Goal: Information Seeking & Learning: Understand process/instructions

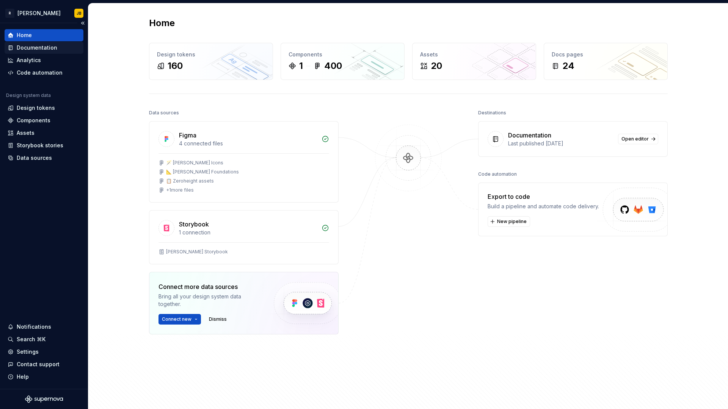
click at [36, 47] on div "Documentation" at bounding box center [37, 48] width 41 height 8
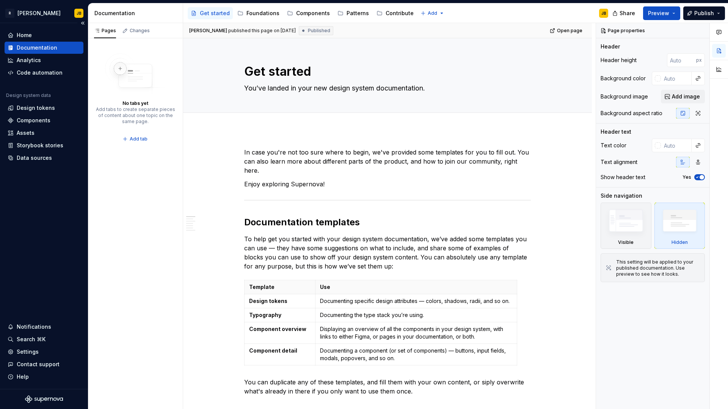
click at [34, 53] on div "Documentation" at bounding box center [44, 48] width 79 height 12
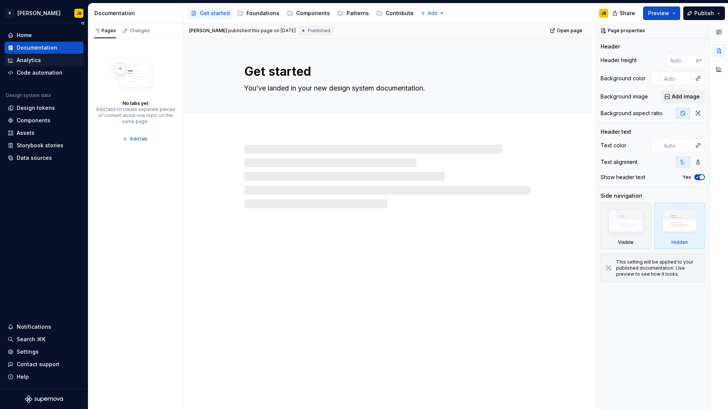
click at [36, 56] on div "Analytics" at bounding box center [44, 60] width 79 height 12
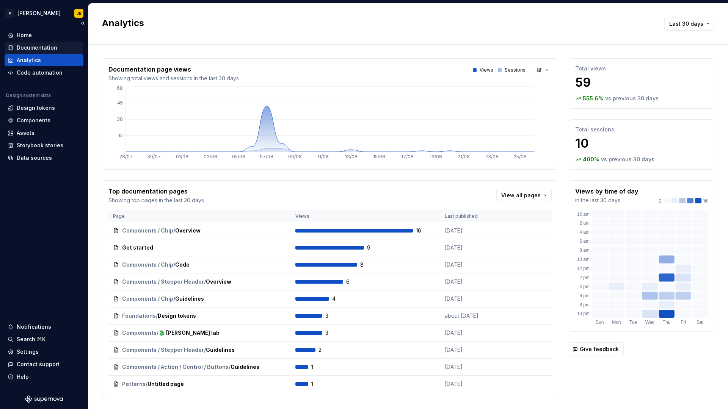
click at [51, 45] on div "Documentation" at bounding box center [37, 48] width 41 height 8
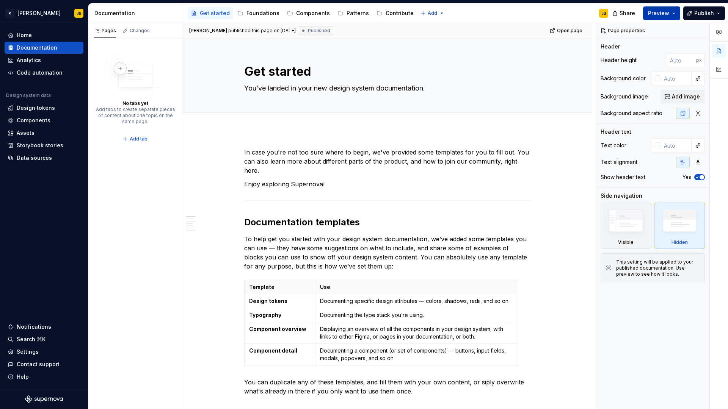
click at [665, 14] on span "Preview" at bounding box center [658, 13] width 21 height 8
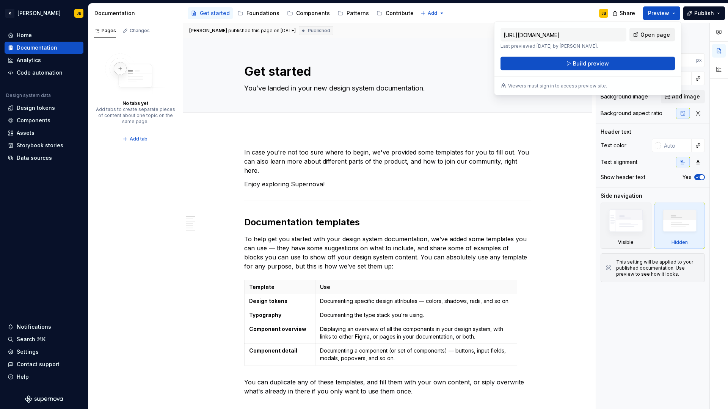
click at [646, 31] on span "Open page" at bounding box center [655, 35] width 30 height 8
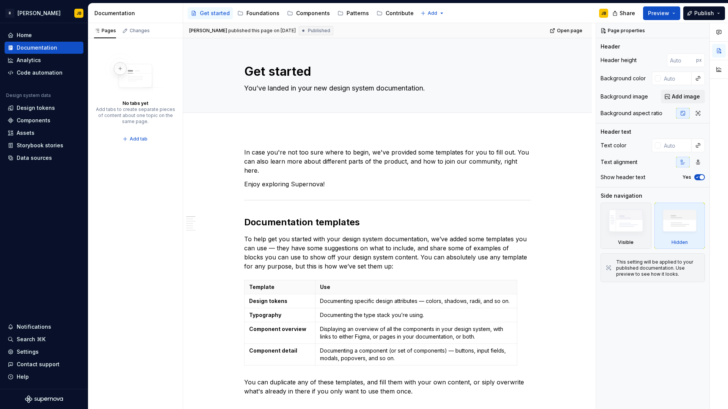
click at [533, 6] on div "Accessibility guide for tree Page tree. Navigate the tree with the arrow keys. …" at bounding box center [398, 13] width 431 height 20
type textarea "*"
